Goal: Task Accomplishment & Management: Use online tool/utility

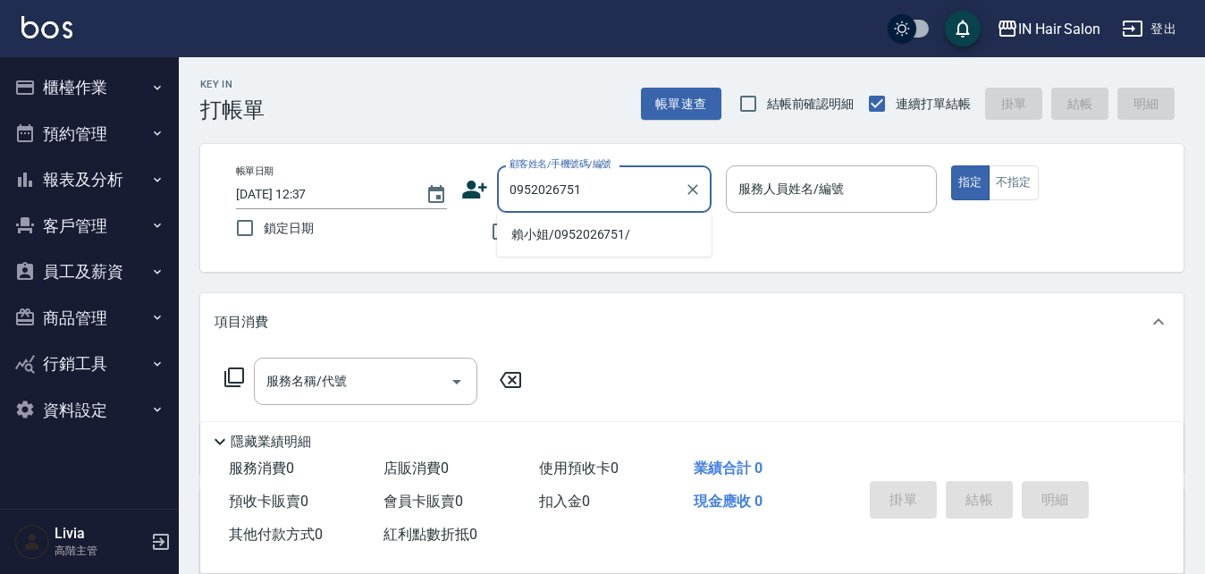
click at [545, 238] on li "賴小姐/0952026751/" at bounding box center [604, 235] width 215 height 30
type input "賴小姐/0952026751/"
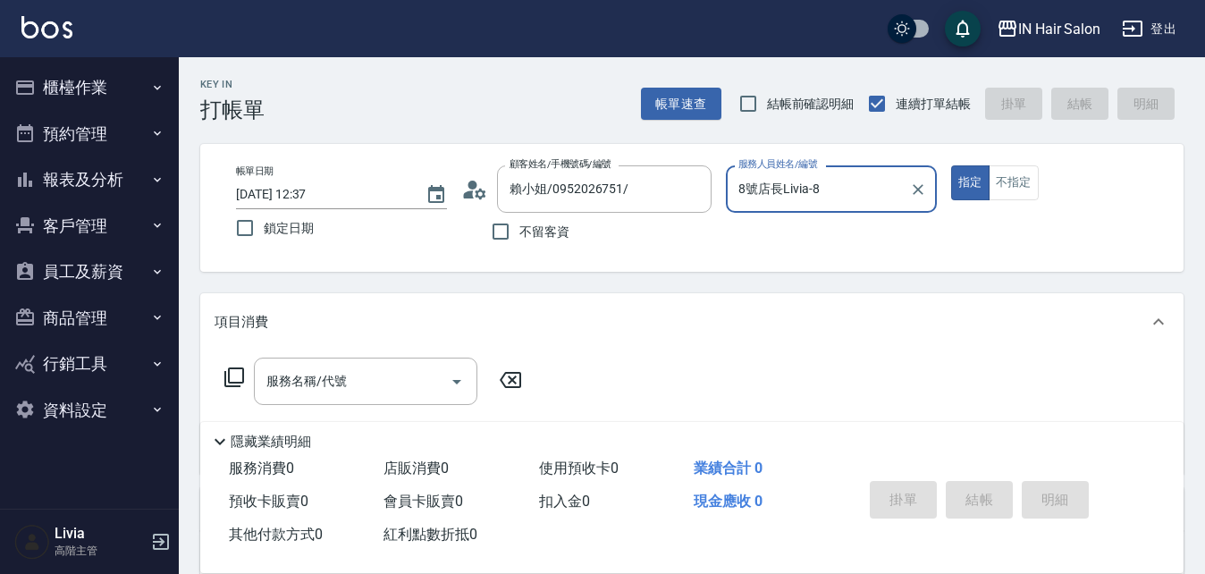
type input "8號店長Livia-8"
click at [238, 375] on icon at bounding box center [234, 377] width 21 height 21
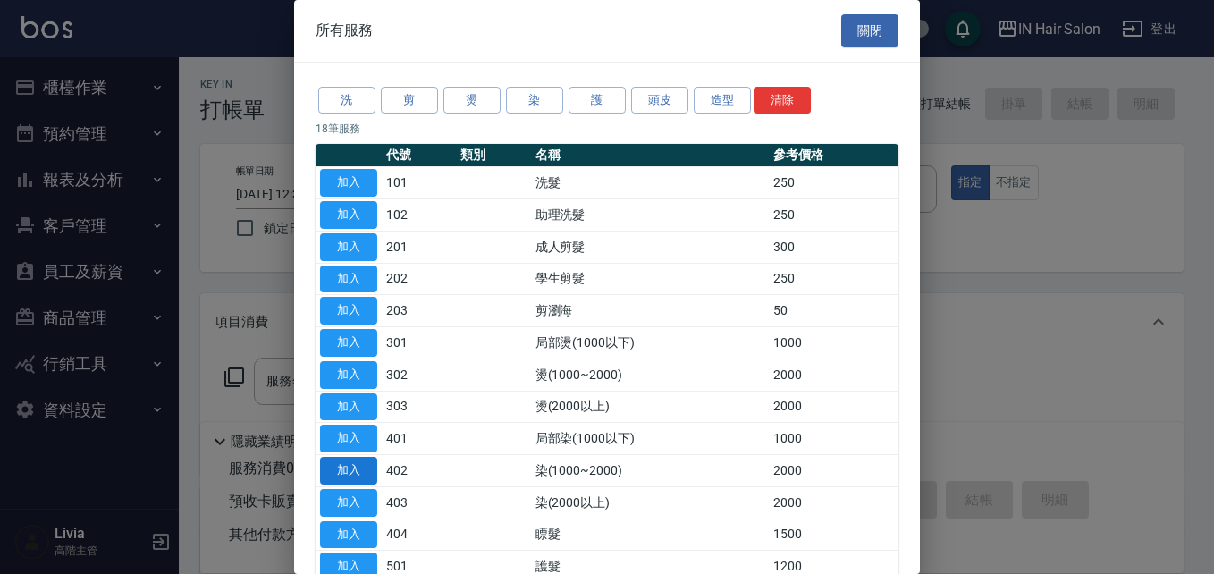
click at [353, 466] on button "加入" at bounding box center [348, 471] width 57 height 28
type input "染(1000~2000)(402)"
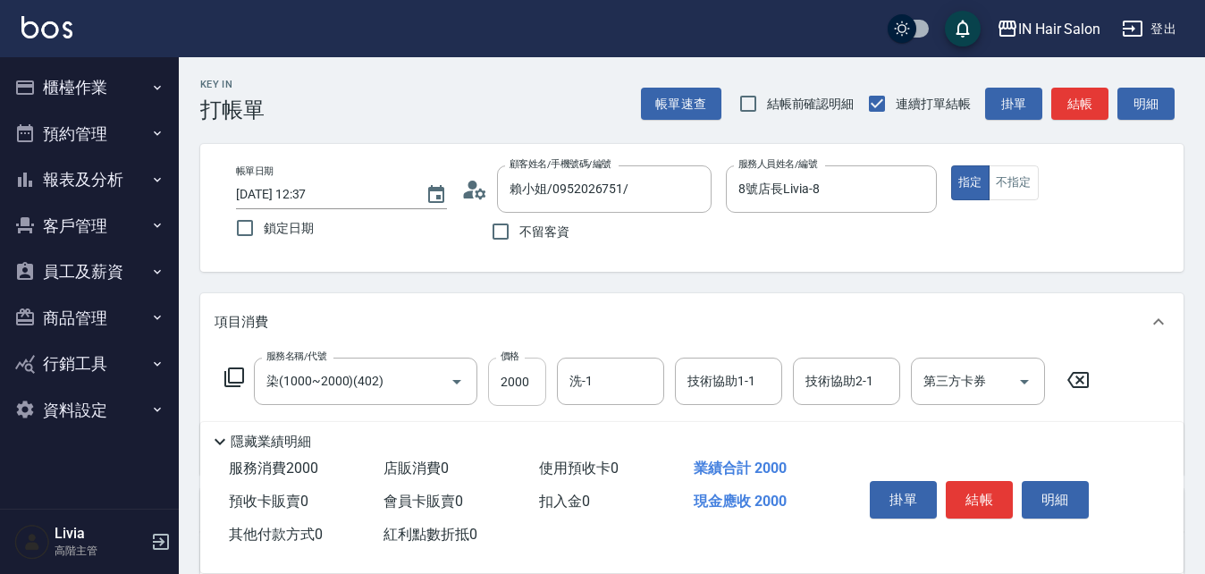
click at [526, 382] on input "2000" at bounding box center [517, 382] width 58 height 48
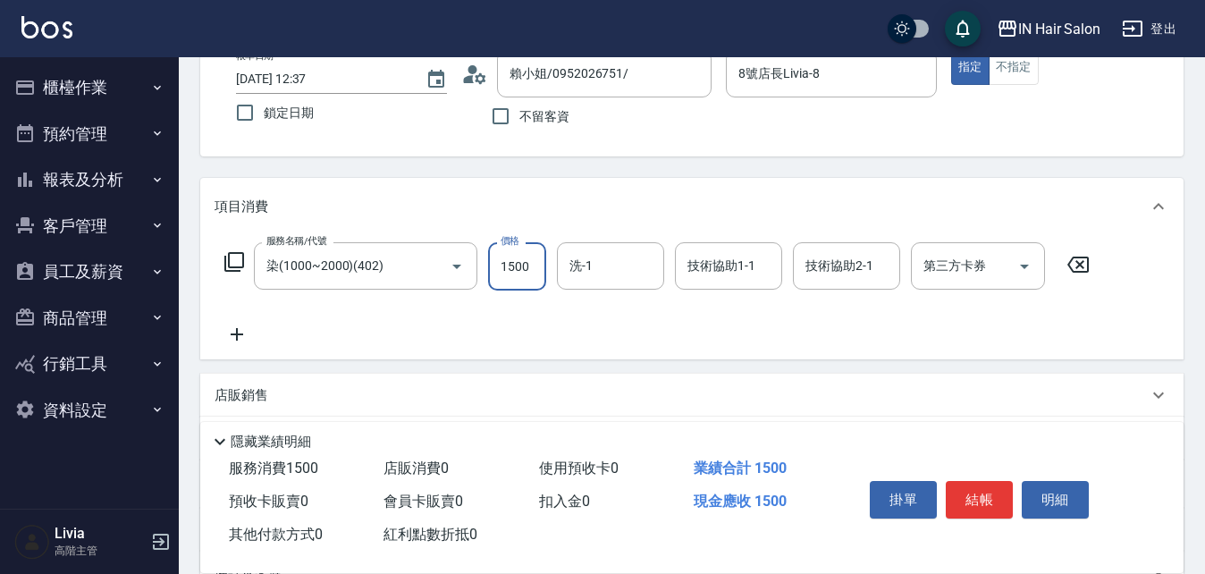
scroll to position [268, 0]
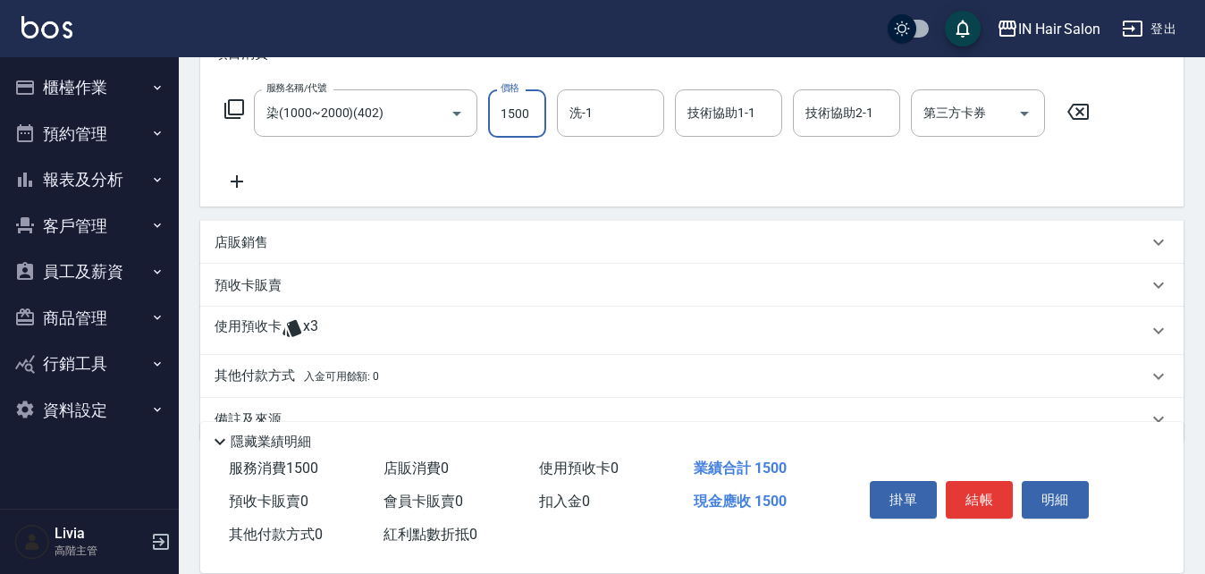
type input "1500"
click at [249, 331] on p "使用預收卡" at bounding box center [248, 330] width 67 height 27
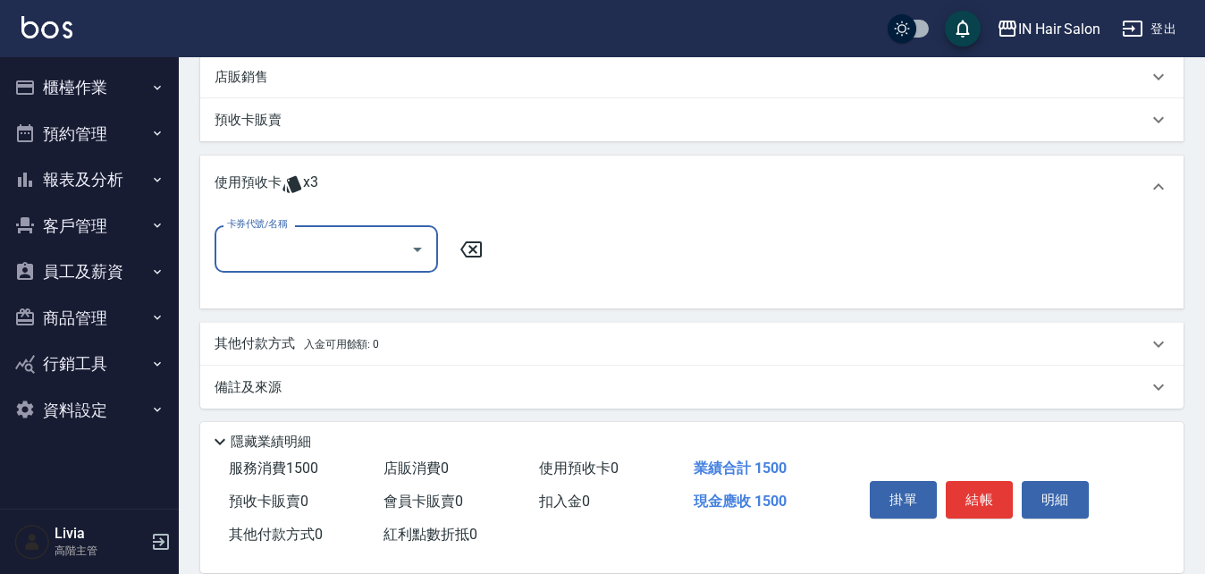
scroll to position [440, 0]
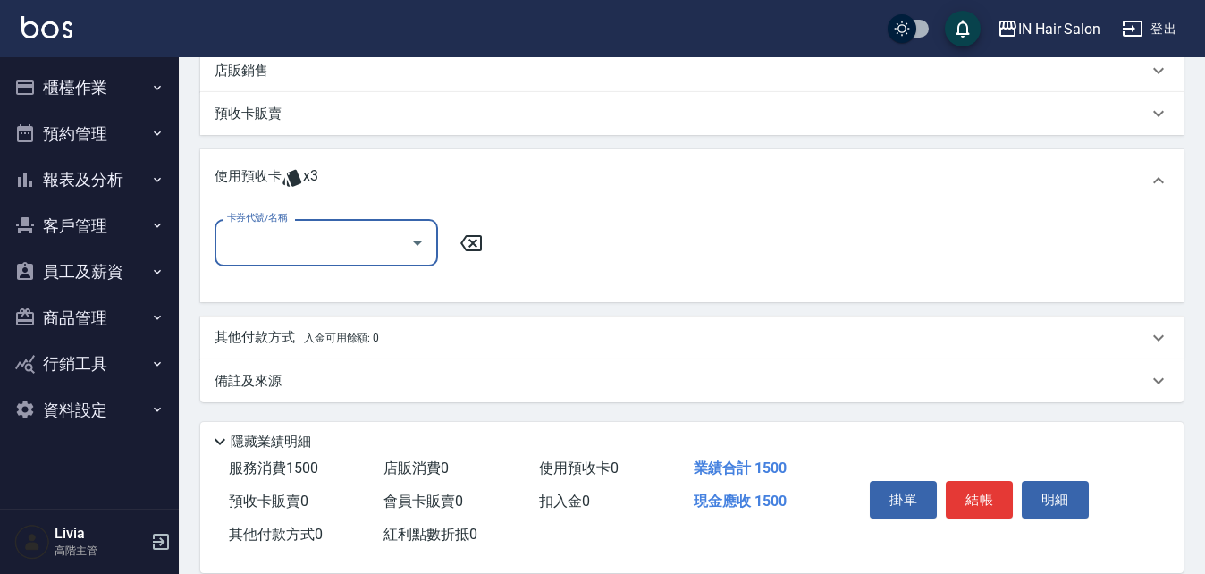
click at [323, 246] on input "卡券代號/名稱" at bounding box center [313, 242] width 181 height 31
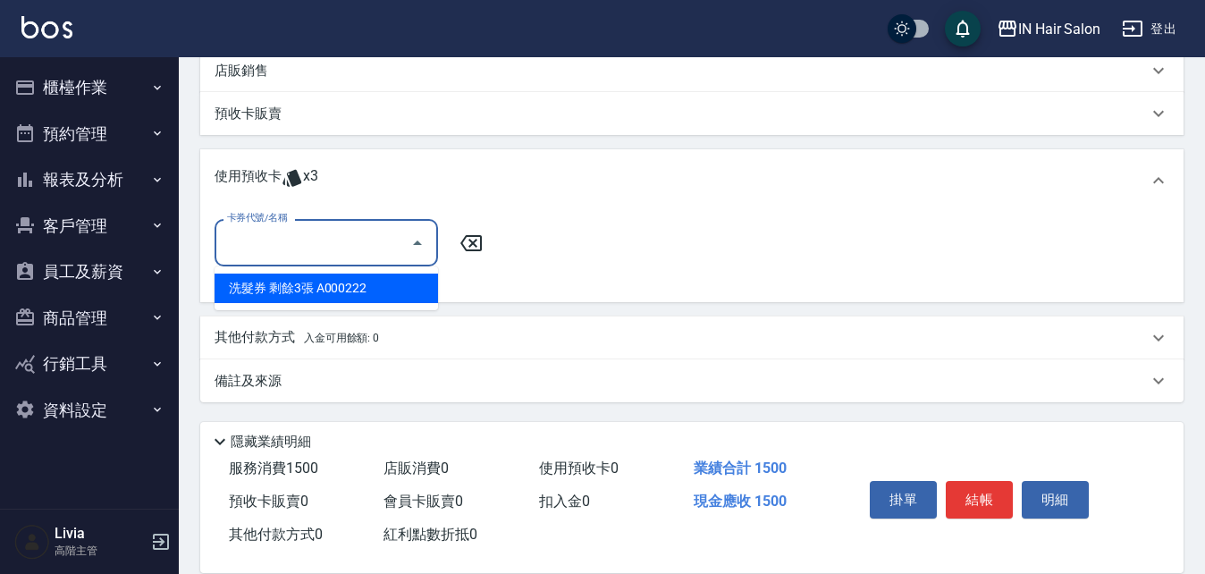
click at [309, 284] on div "洗髮券 剩餘3張 A000222" at bounding box center [327, 289] width 224 height 30
type input "洗髮券 A000222"
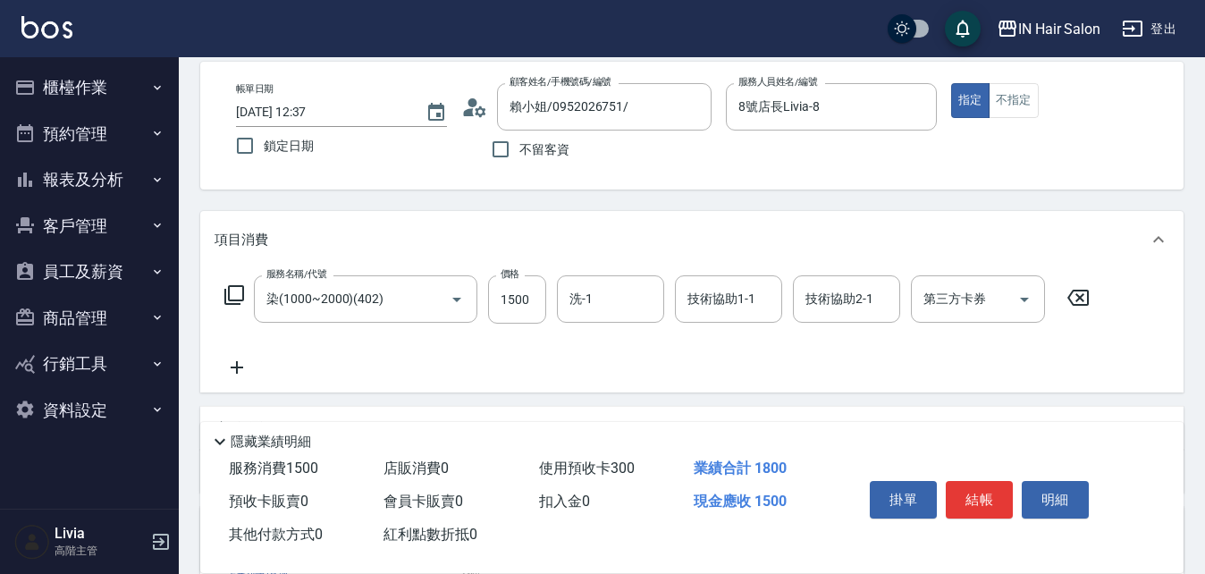
scroll to position [0, 0]
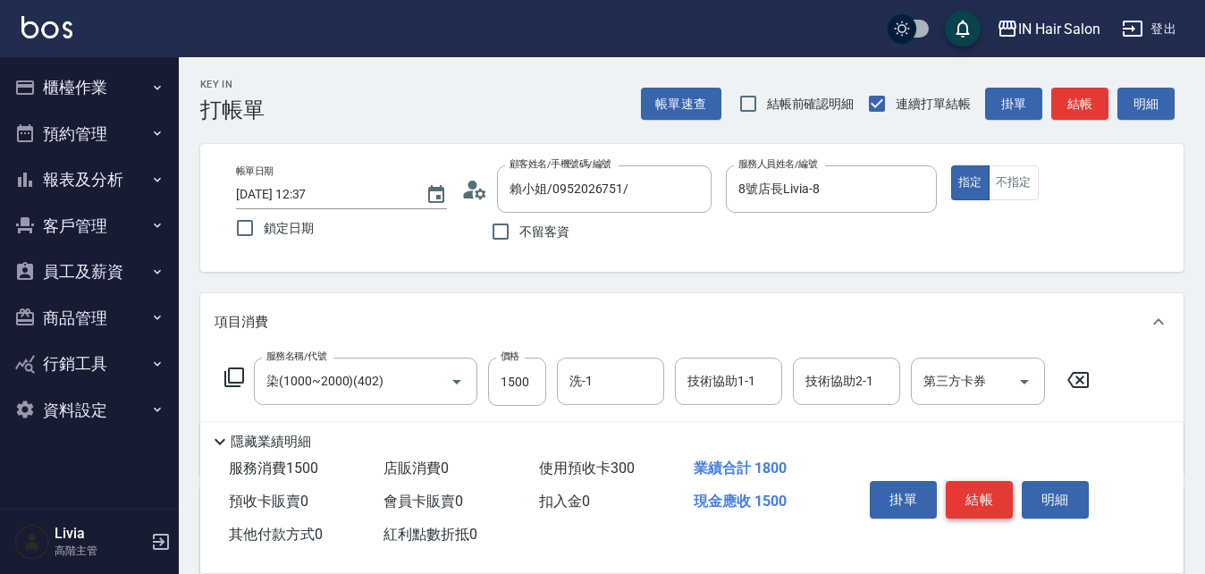
click at [980, 481] on button "結帳" at bounding box center [979, 500] width 67 height 38
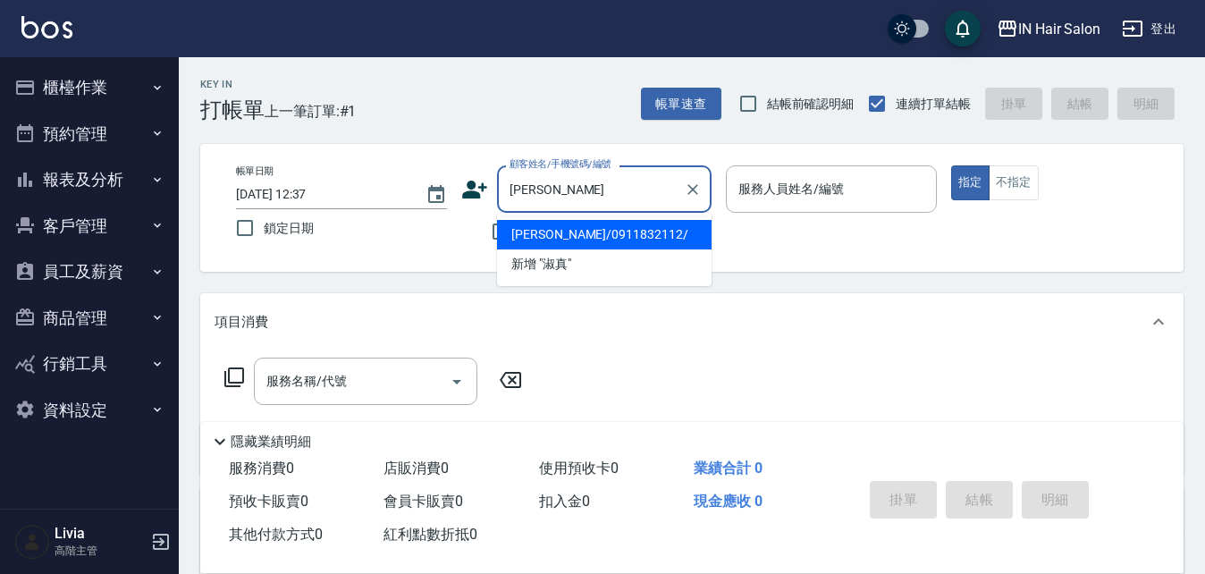
click at [528, 231] on li "[PERSON_NAME]/0911832112/" at bounding box center [604, 235] width 215 height 30
type input "[PERSON_NAME]/0911832112/"
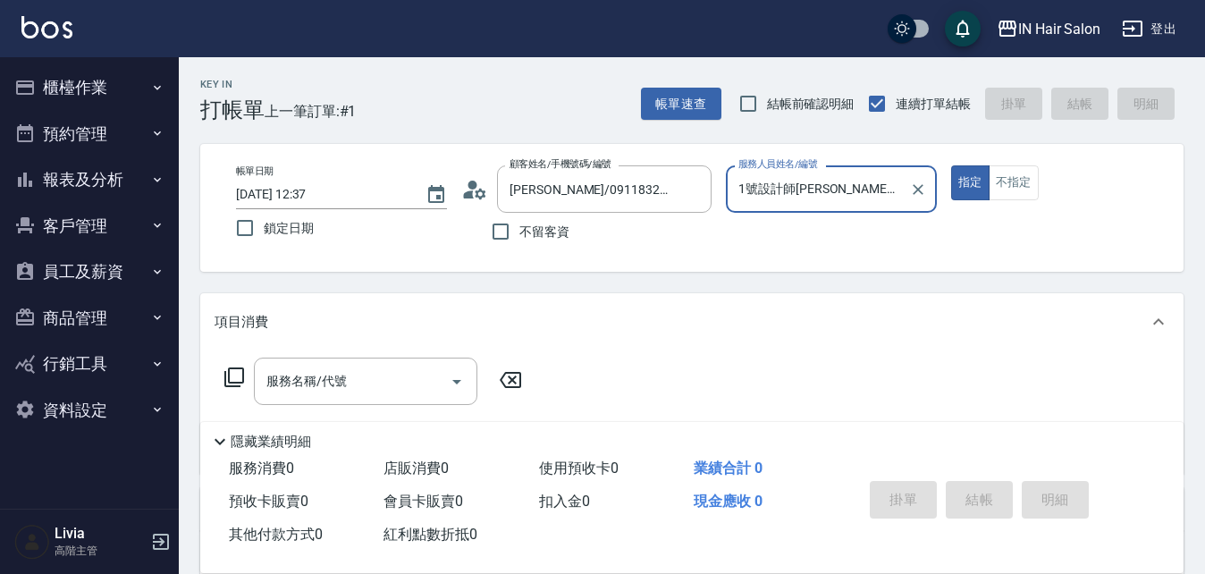
click at [842, 190] on input "1號設計師[PERSON_NAME]-1" at bounding box center [818, 188] width 168 height 31
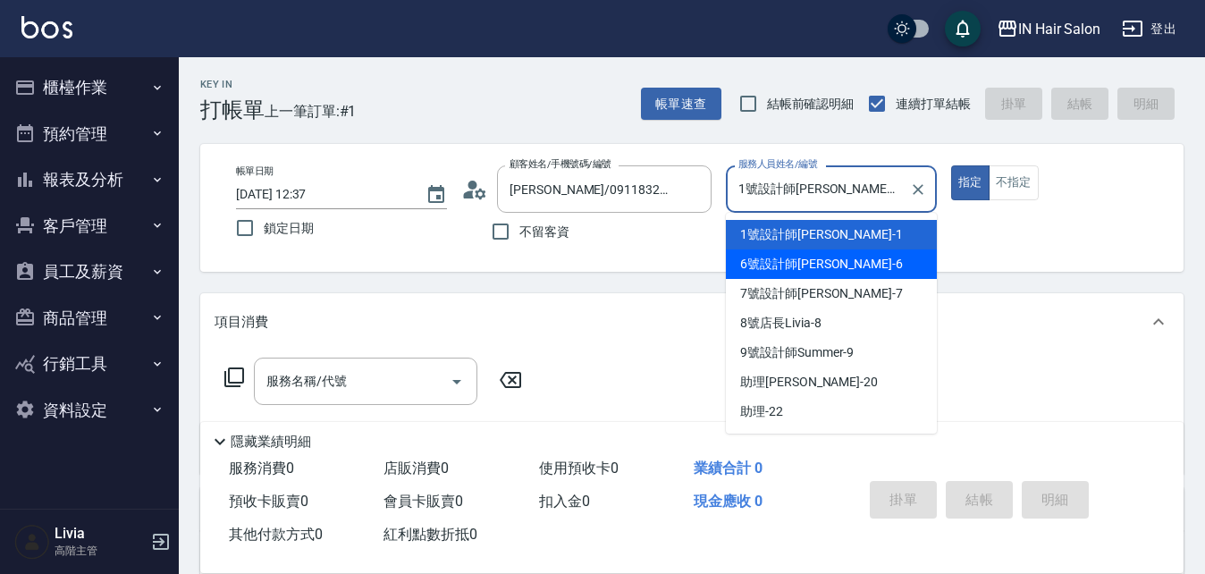
click at [774, 263] on span "6號設計師[PERSON_NAME] -6" at bounding box center [821, 264] width 163 height 19
type input "6號設計師[PERSON_NAME]-6"
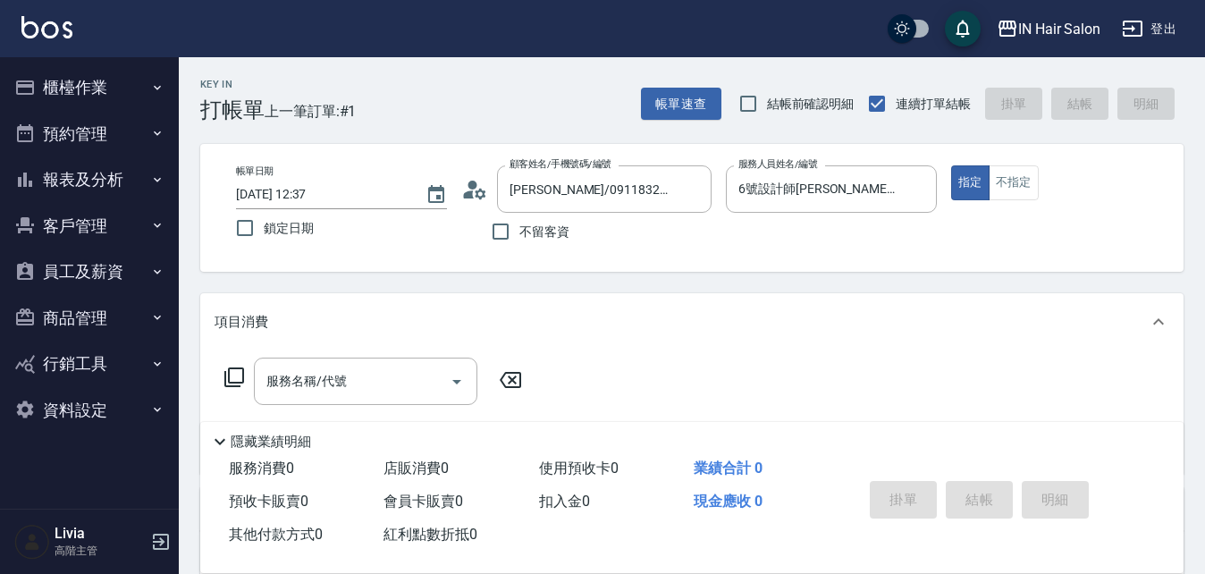
click at [233, 377] on icon at bounding box center [234, 377] width 21 height 21
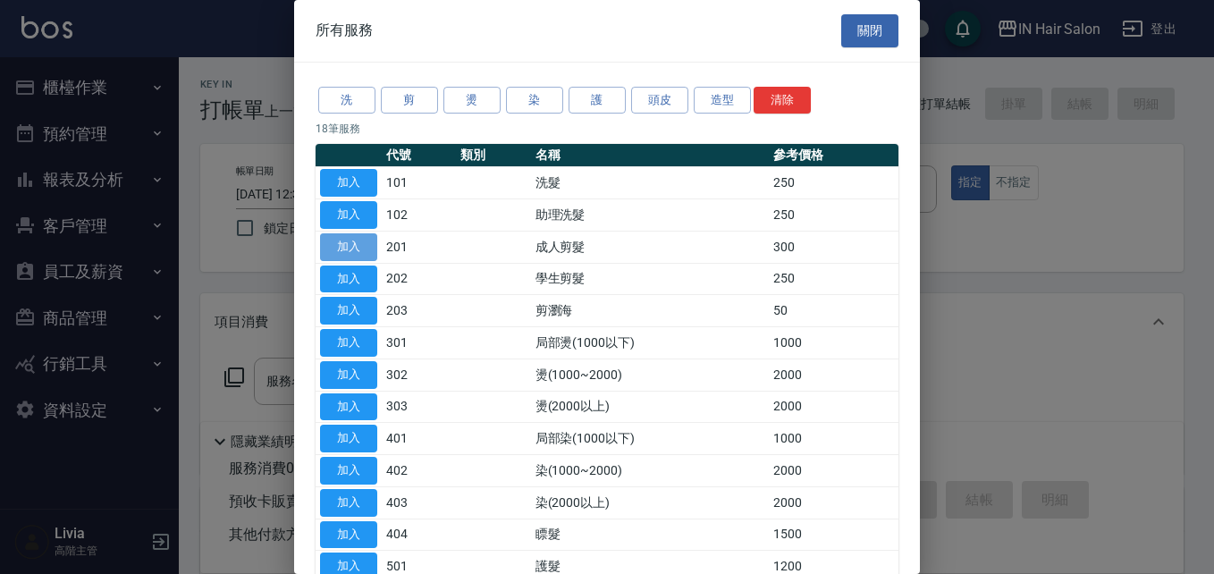
click at [359, 243] on button "加入" at bounding box center [348, 247] width 57 height 28
type input "成人剪髮(201)"
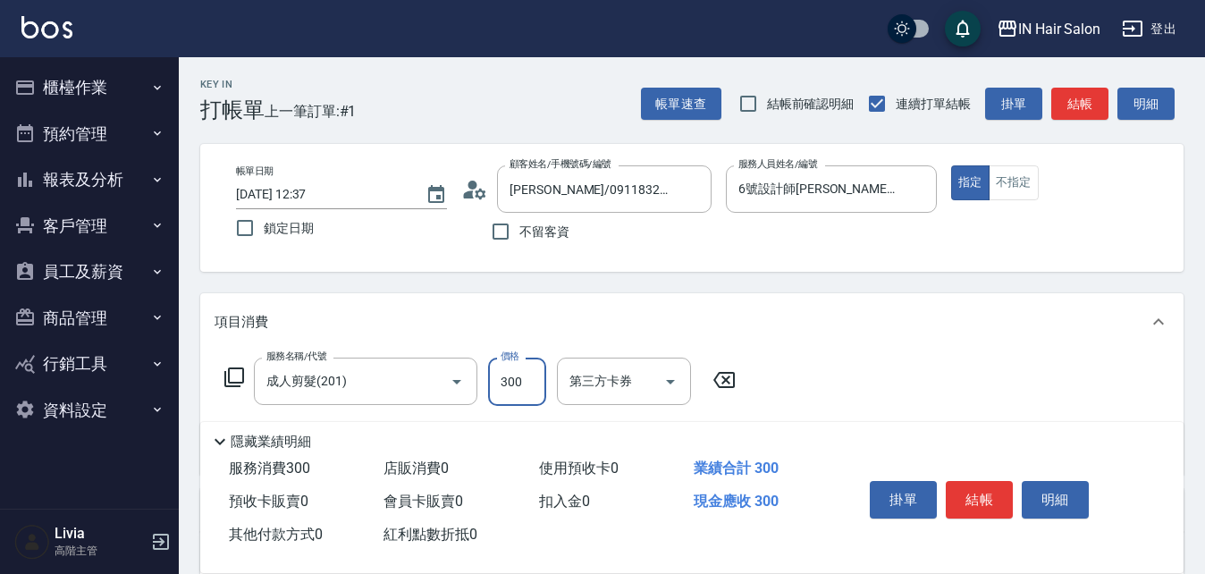
click at [532, 386] on input "300" at bounding box center [517, 382] width 58 height 48
type input "400"
click at [906, 374] on div "服務名稱/代號 成人剪髮(201) 服務名稱/代號 價格 400 價格 第三方卡券 第三方卡券" at bounding box center [692, 413] width 984 height 124
click at [983, 499] on button "結帳" at bounding box center [979, 500] width 67 height 38
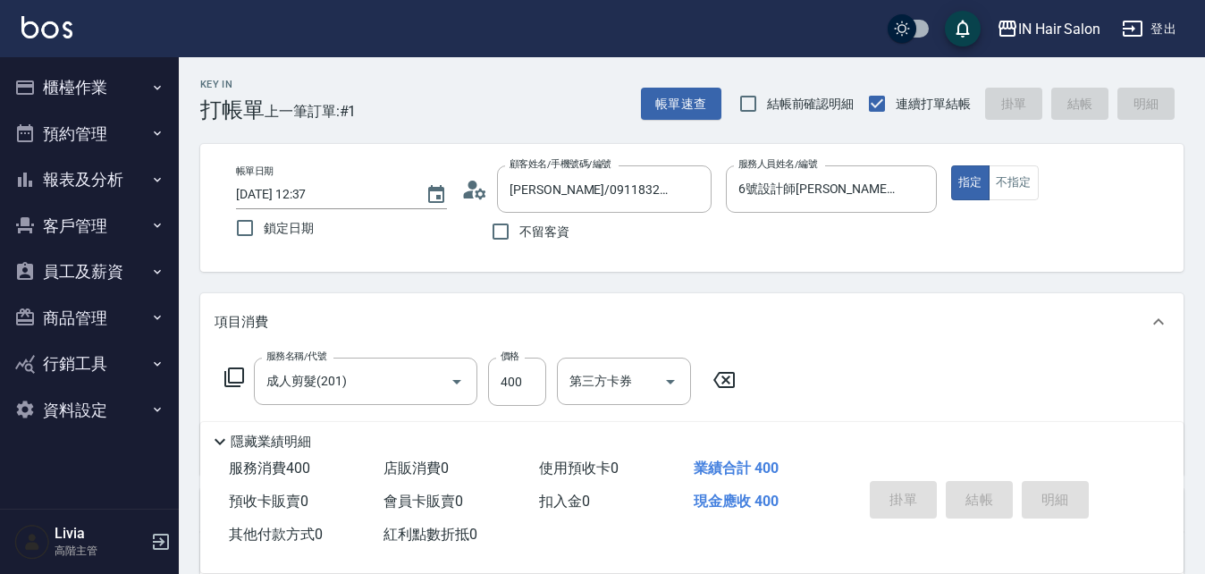
type input "[DATE] 12:38"
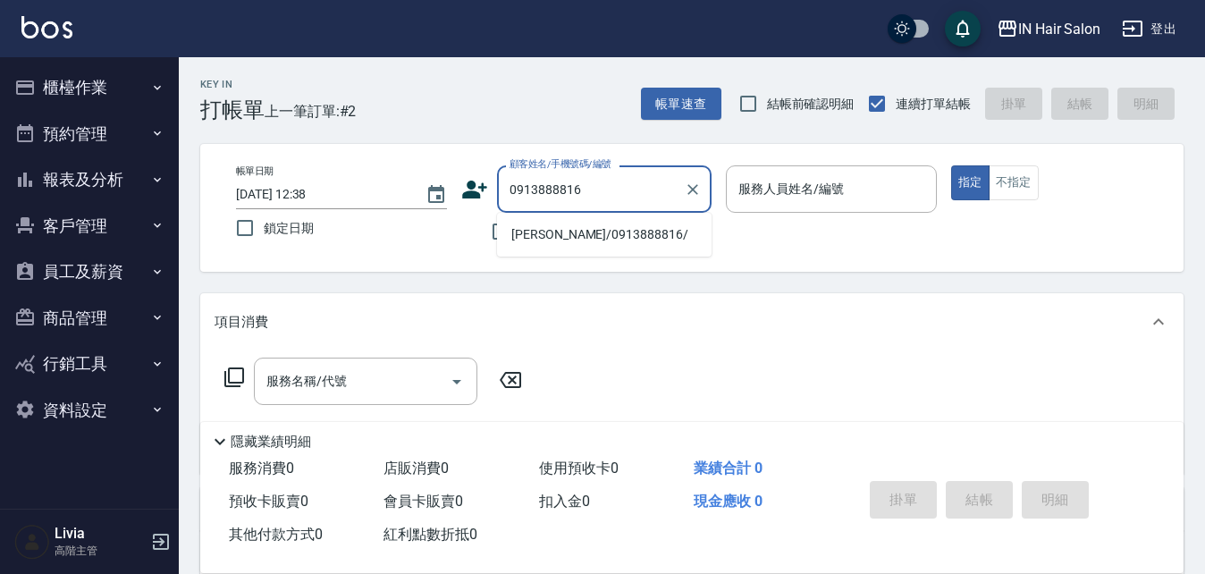
click at [562, 241] on li "[PERSON_NAME]/0913888816/" at bounding box center [604, 235] width 215 height 30
type input "[PERSON_NAME]/0913888816/"
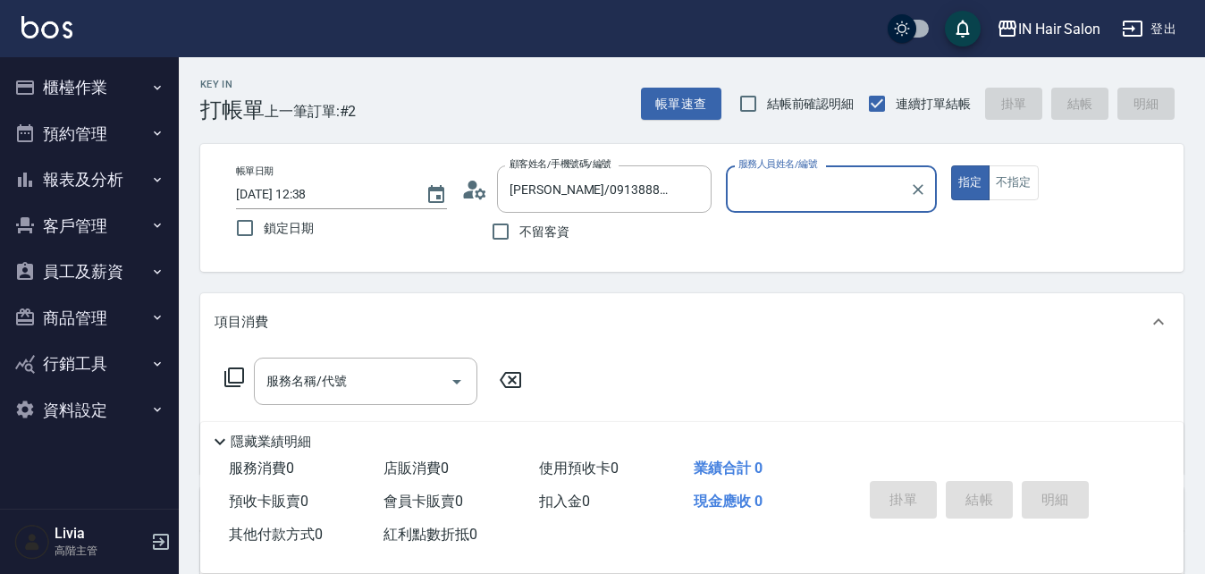
type input "7號設計師[PERSON_NAME]-7"
click at [239, 375] on icon at bounding box center [234, 377] width 21 height 21
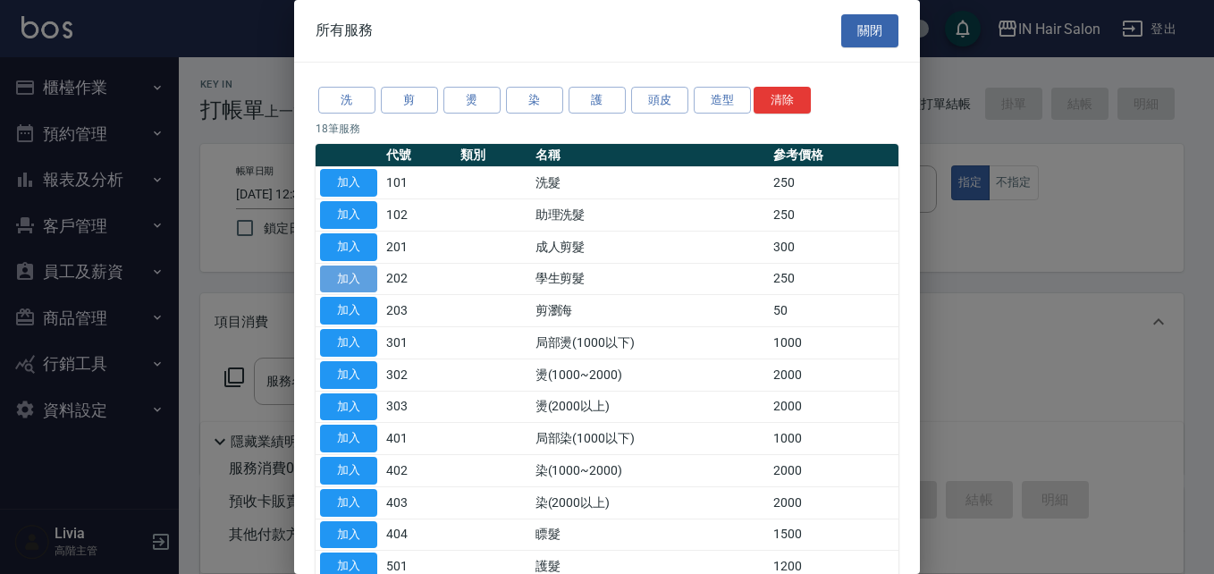
click at [351, 275] on button "加入" at bounding box center [348, 280] width 57 height 28
type input "學生剪髮(202)"
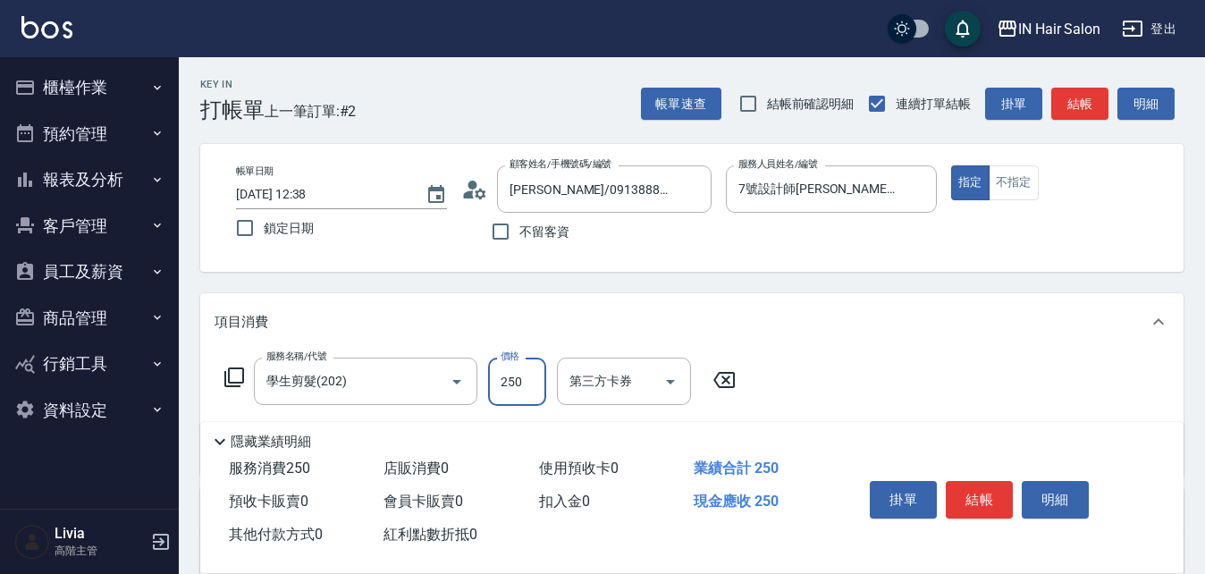
click at [532, 369] on input "250" at bounding box center [517, 382] width 58 height 48
type input "300"
click at [906, 362] on div "服務名稱/代號 學生剪髮(202) 服務名稱/代號 價格 300 價格 第三方卡券 第三方卡券" at bounding box center [692, 413] width 984 height 124
click at [977, 492] on button "結帳" at bounding box center [979, 500] width 67 height 38
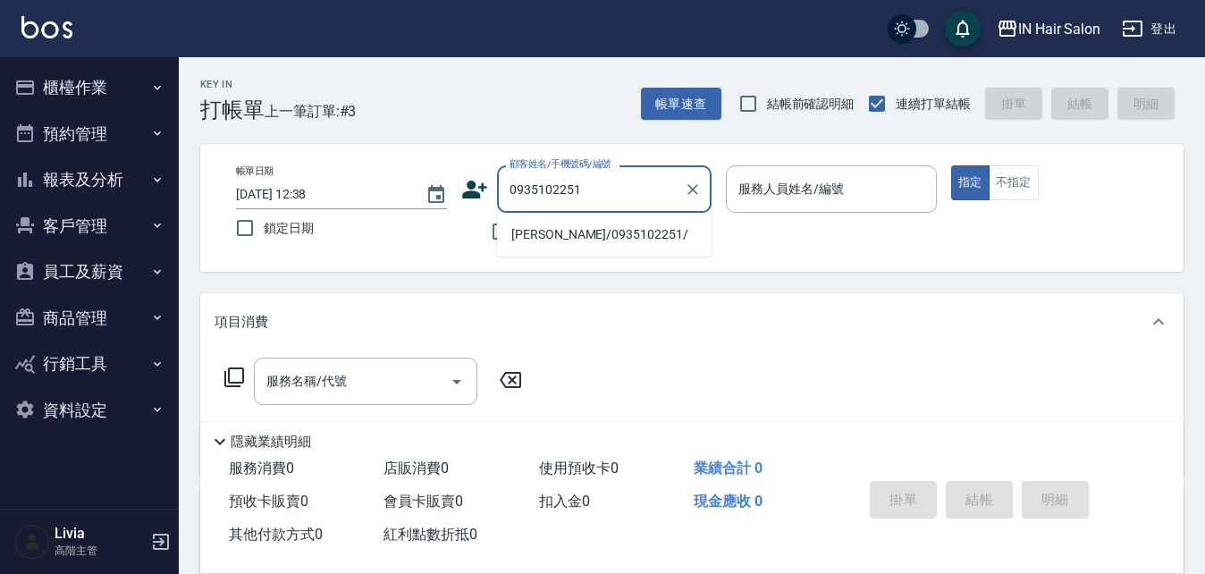
click at [553, 244] on li "[PERSON_NAME]/0935102251/" at bounding box center [604, 235] width 215 height 30
type input "[PERSON_NAME]/0935102251/"
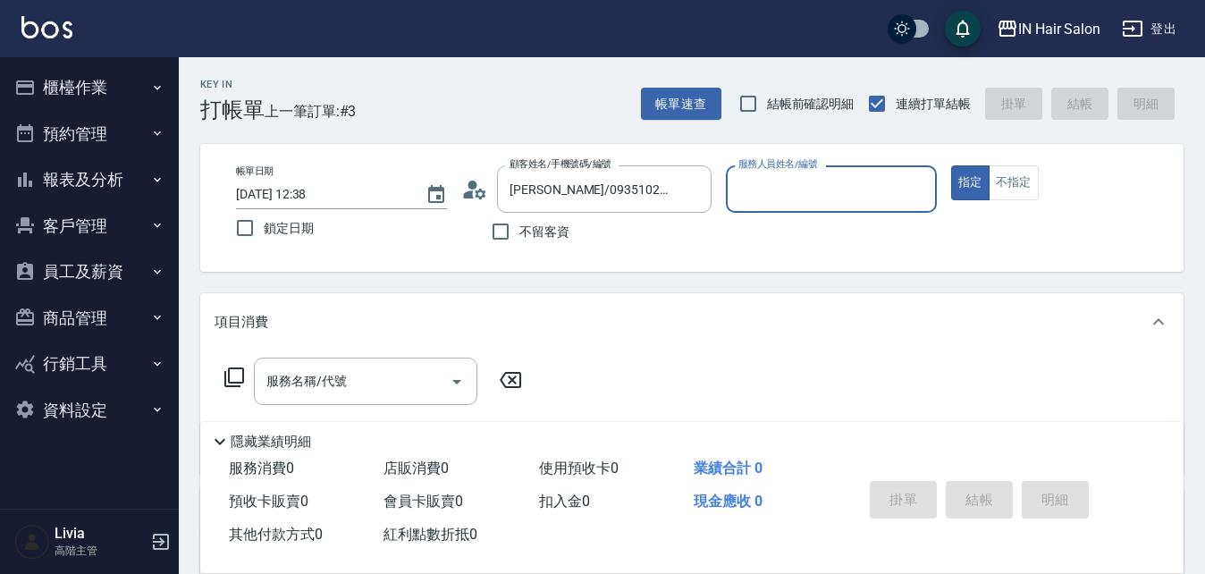
type input "8號店長Livia-8"
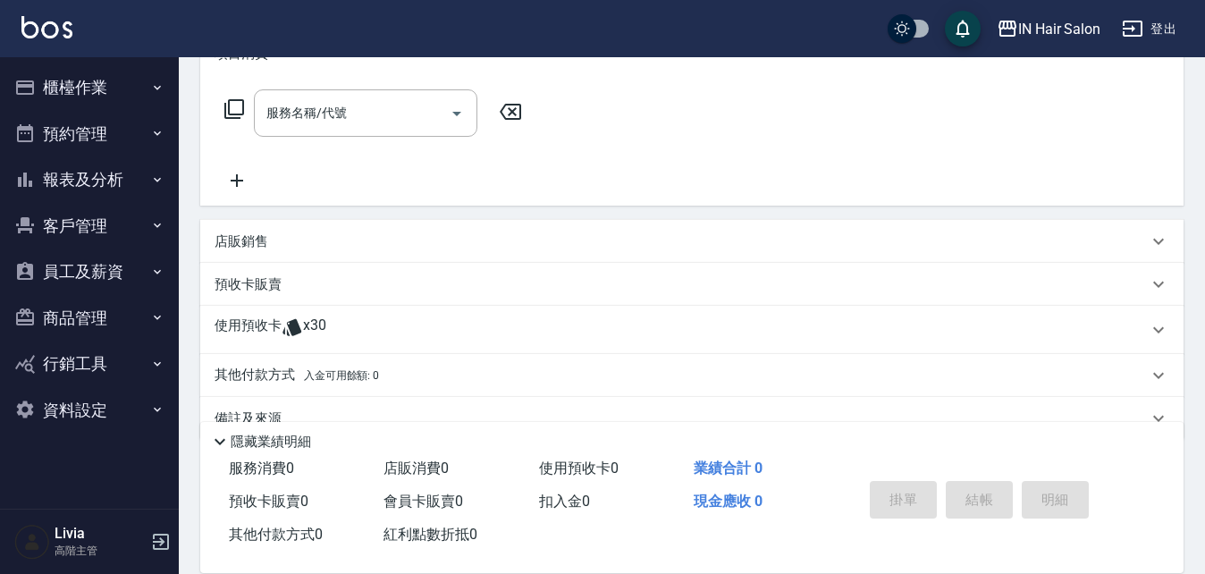
click at [248, 323] on p "使用預收卡" at bounding box center [248, 330] width 67 height 27
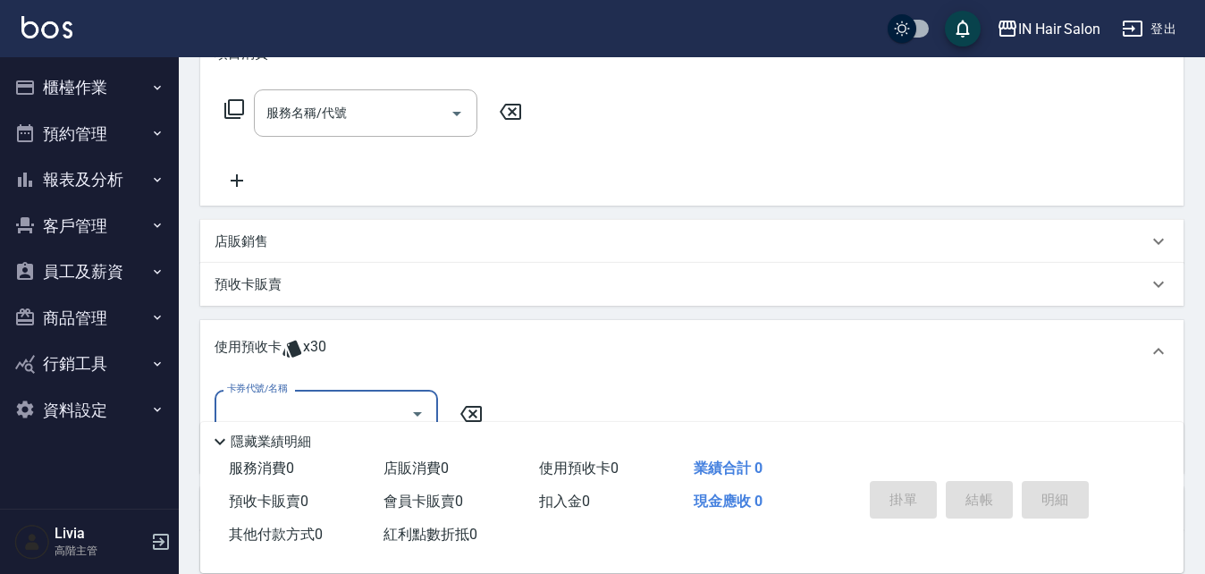
scroll to position [358, 0]
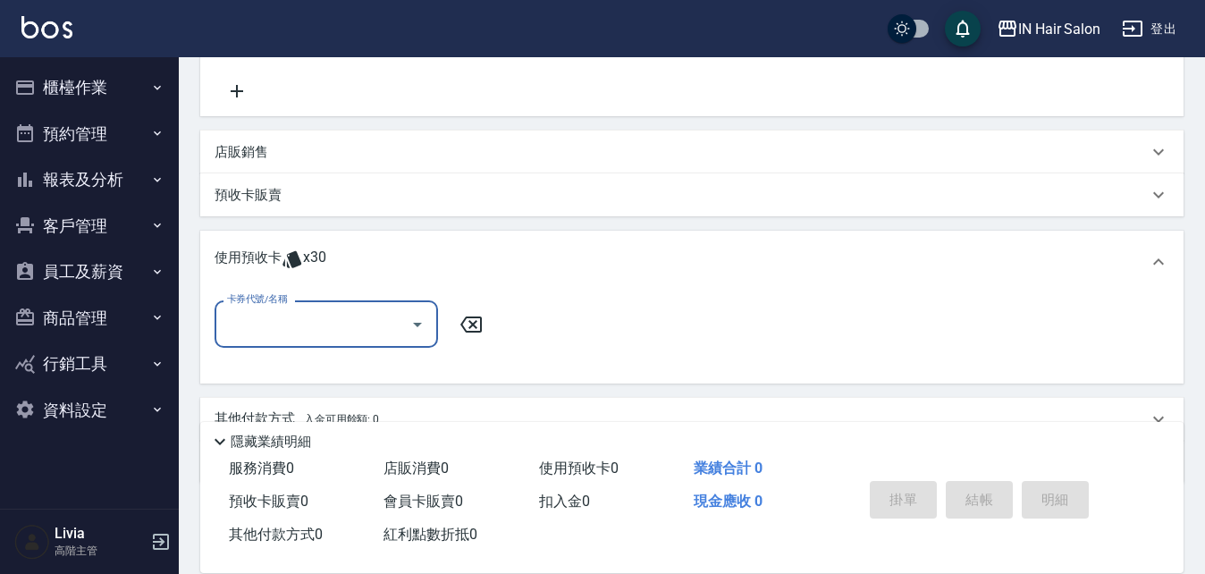
click at [323, 323] on input "卡券代號/名稱" at bounding box center [313, 323] width 181 height 31
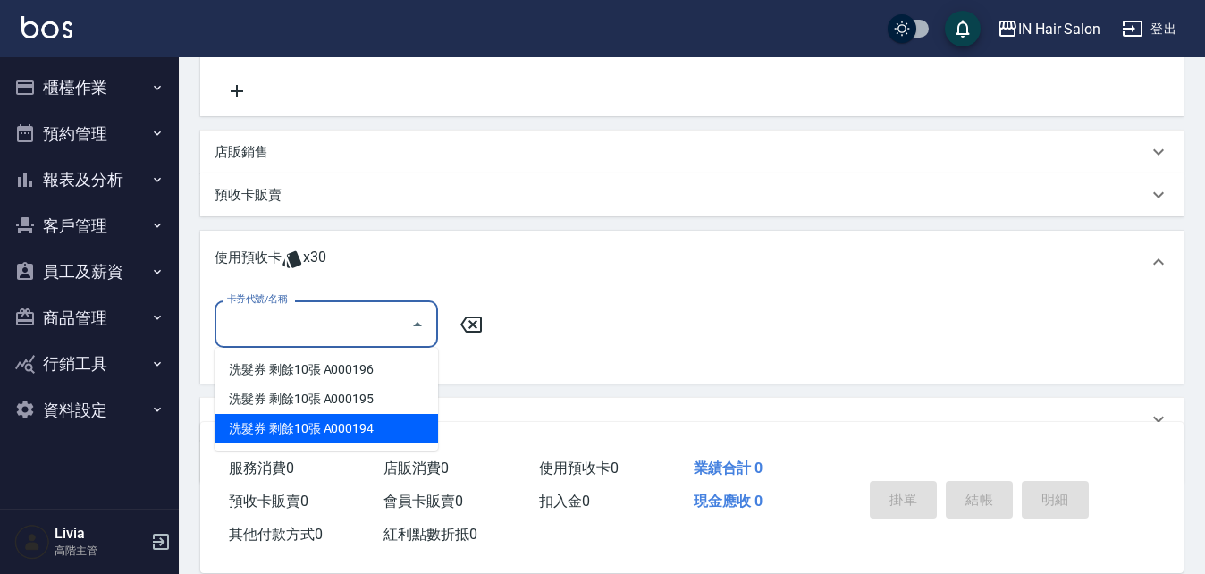
click at [323, 425] on div "洗髮券 剩餘10張 A000194" at bounding box center [327, 429] width 224 height 30
type input "洗髮券 A000194"
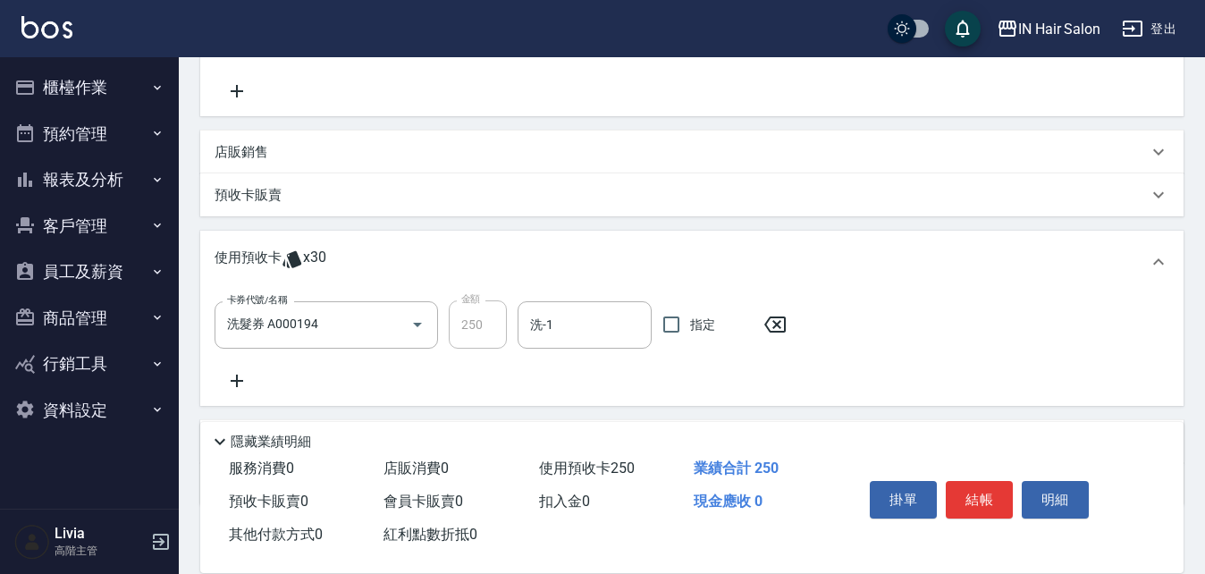
click at [239, 379] on icon at bounding box center [237, 380] width 45 height 21
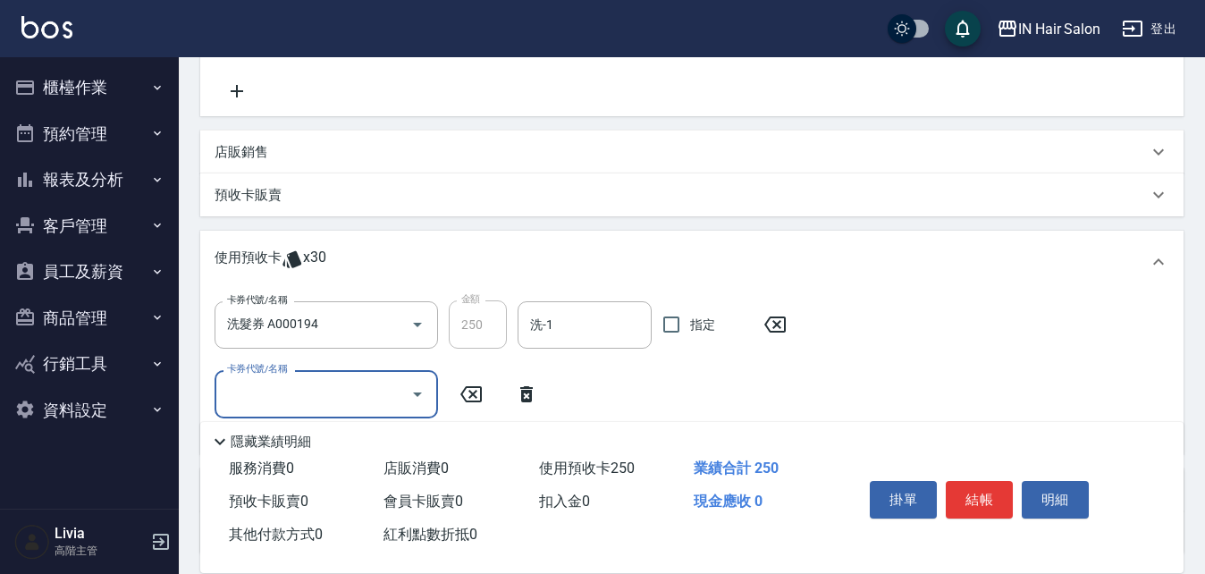
click at [295, 389] on input "卡券代號/名稱" at bounding box center [313, 393] width 181 height 31
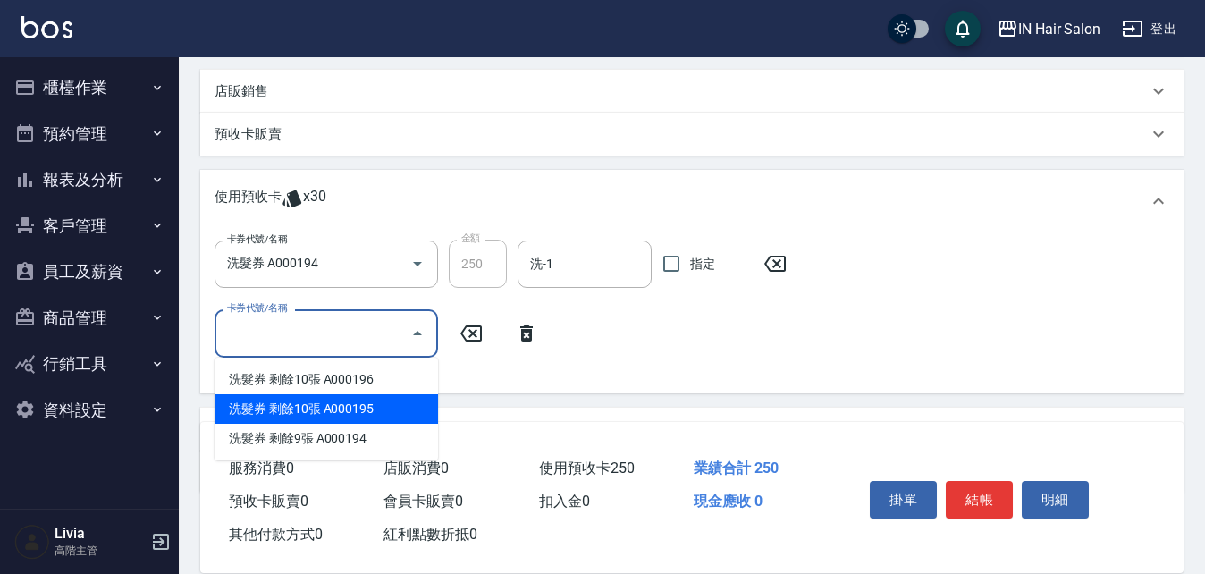
scroll to position [447, 0]
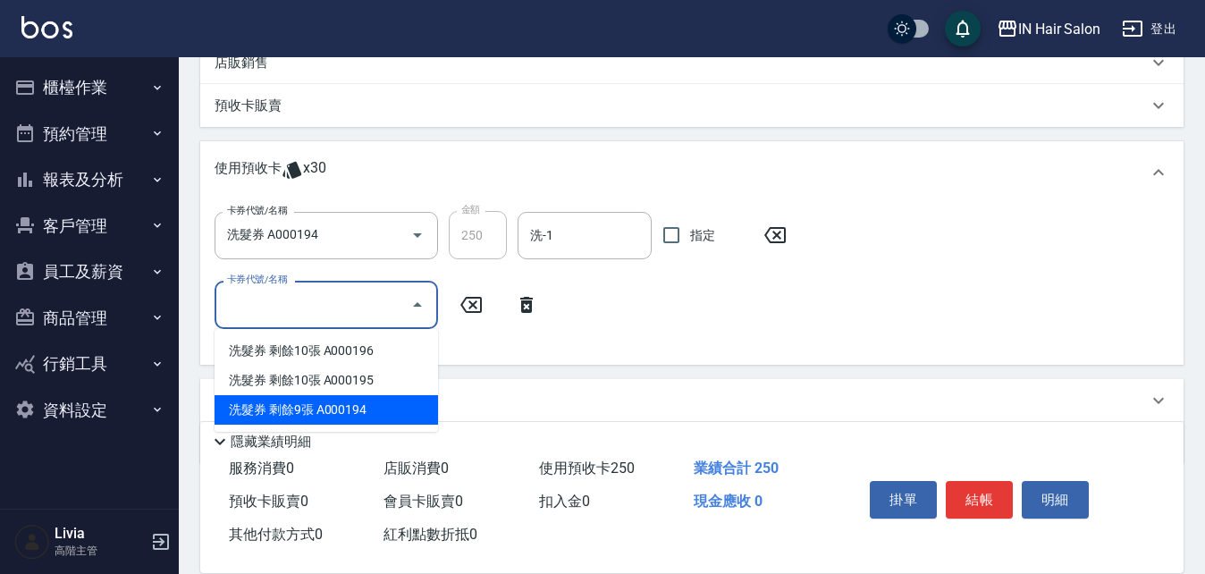
click at [347, 410] on div "洗髮券 剩餘9張 A000194" at bounding box center [327, 410] width 224 height 30
type input "洗髮券 A000194"
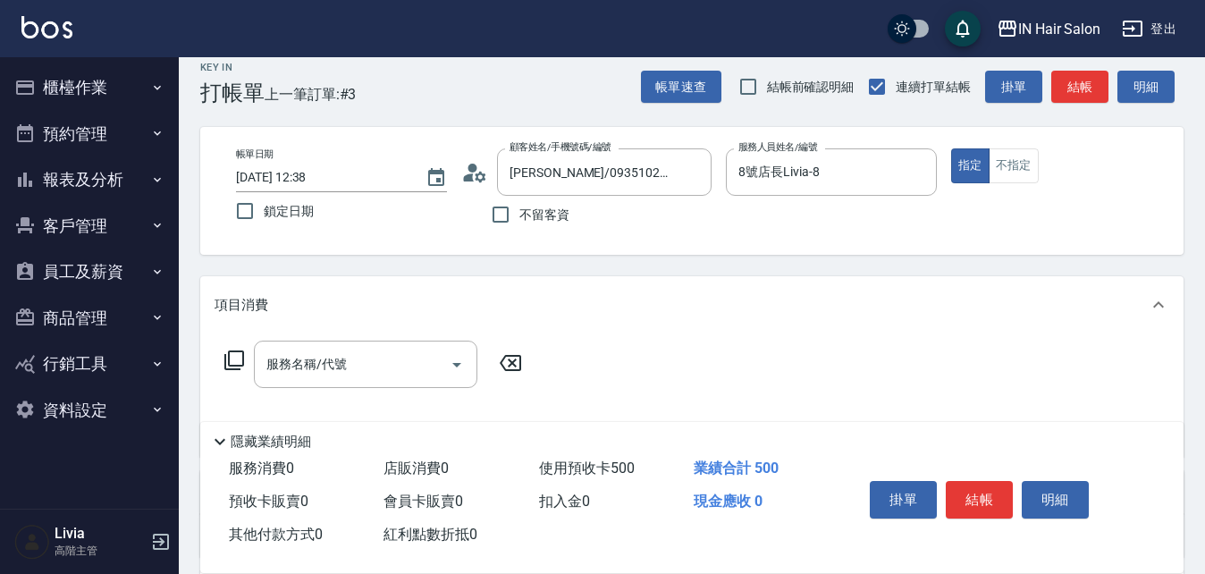
scroll to position [0, 0]
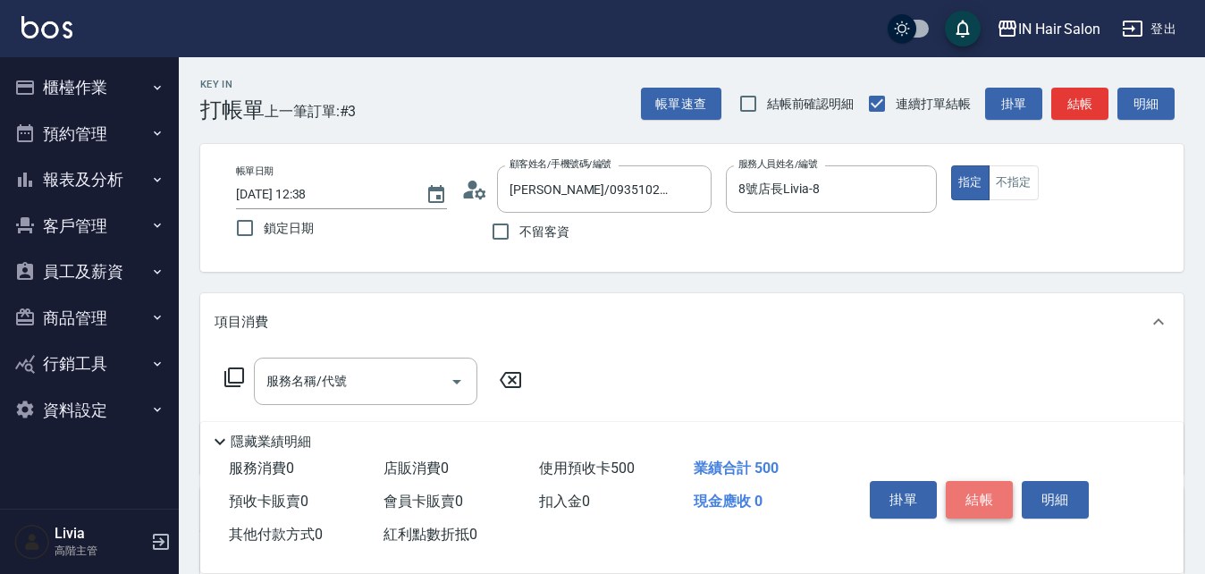
click at [987, 486] on button "結帳" at bounding box center [979, 500] width 67 height 38
type input "[DATE] 12:39"
